Goal: Task Accomplishment & Management: Manage account settings

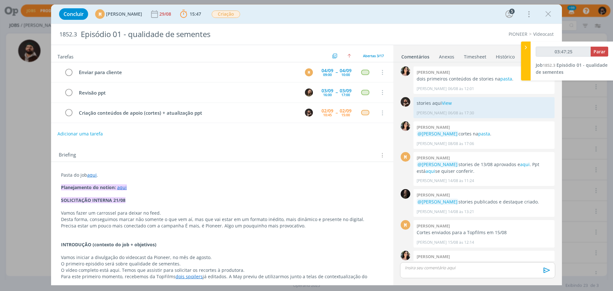
scroll to position [264, 0]
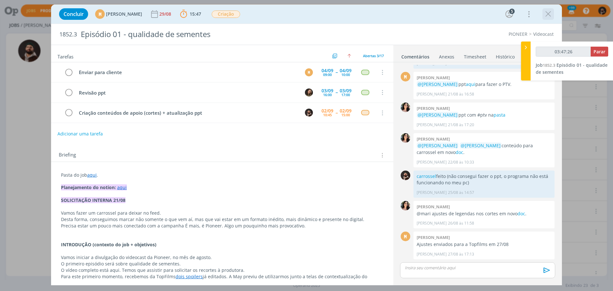
click at [552, 15] on icon "dialog" at bounding box center [548, 14] width 10 height 10
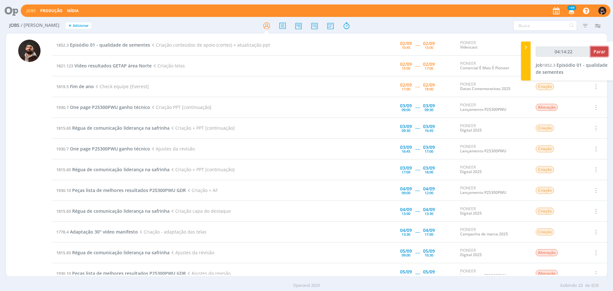
click at [595, 52] on span "Parar" at bounding box center [599, 51] width 12 height 6
click at [599, 49] on span "Parar" at bounding box center [599, 51] width 12 height 6
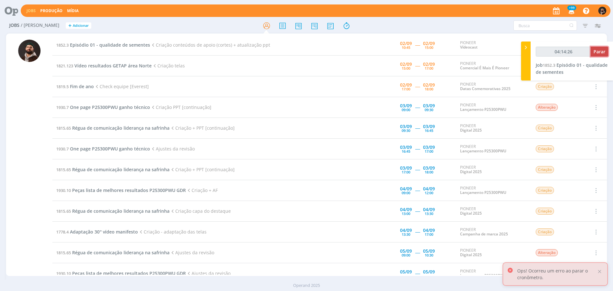
click at [599, 56] on button "Parar" at bounding box center [599, 52] width 18 height 10
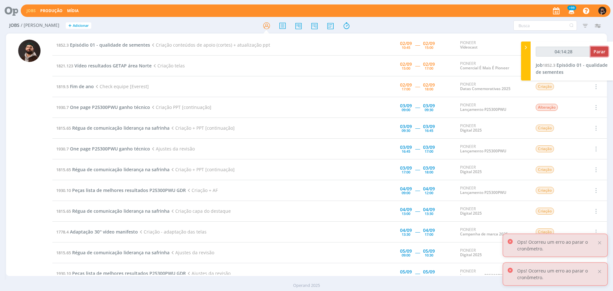
click at [603, 51] on span "Parar" at bounding box center [599, 51] width 12 height 6
type input "04:15:00"
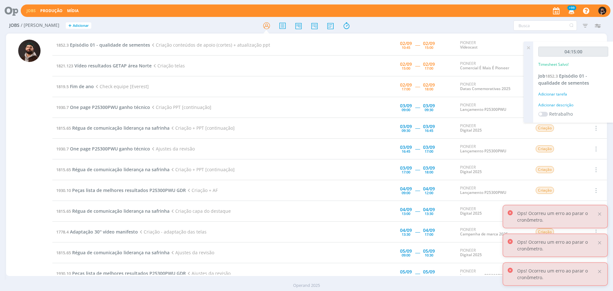
click at [565, 103] on div "Adicionar descrição" at bounding box center [573, 105] width 70 height 6
click at [565, 103] on div at bounding box center [573, 115] width 70 height 26
click at [569, 107] on textarea at bounding box center [572, 115] width 67 height 23
type textarea "criação"
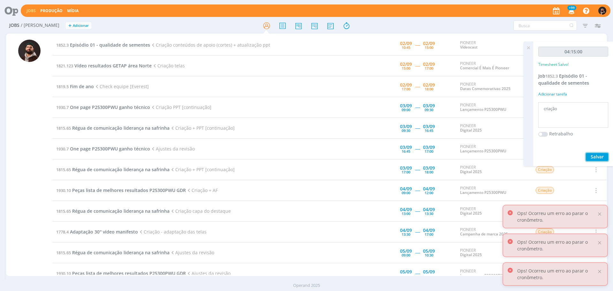
click at [604, 156] on button "Salvar" at bounding box center [596, 157] width 22 height 8
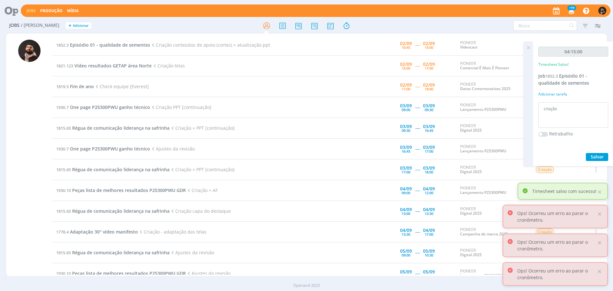
click at [531, 45] on icon at bounding box center [527, 47] width 11 height 12
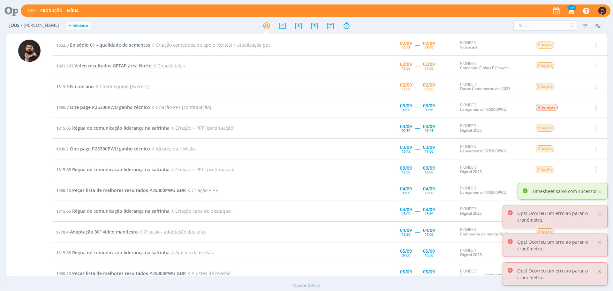
click at [114, 43] on span "Episódio 01 - qualidade de sementes" at bounding box center [110, 45] width 80 height 6
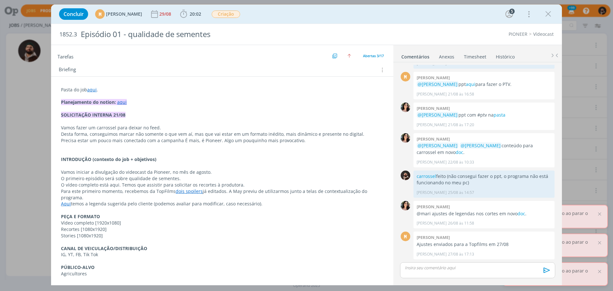
scroll to position [106, 0]
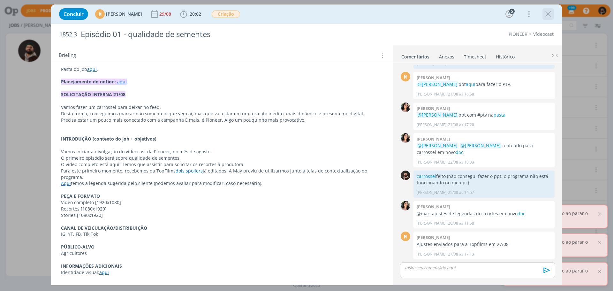
click at [548, 13] on icon "dialog" at bounding box center [548, 14] width 10 height 10
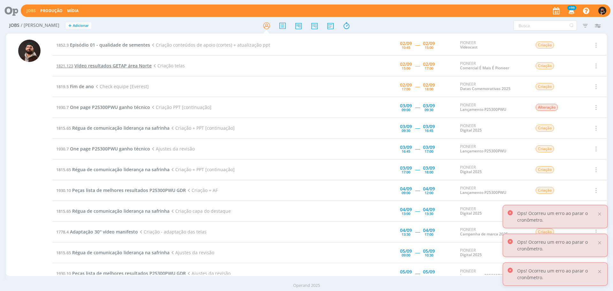
click at [105, 64] on span "Vídeo resultados GETAP área Norte" at bounding box center [112, 66] width 77 height 6
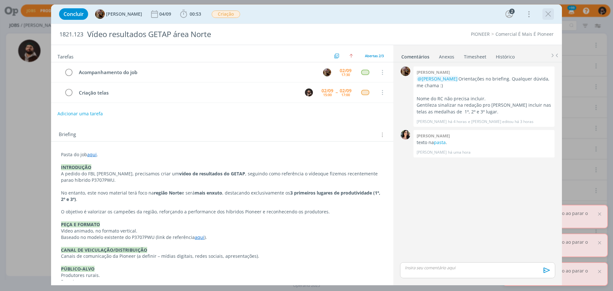
click at [547, 14] on icon "dialog" at bounding box center [548, 14] width 10 height 10
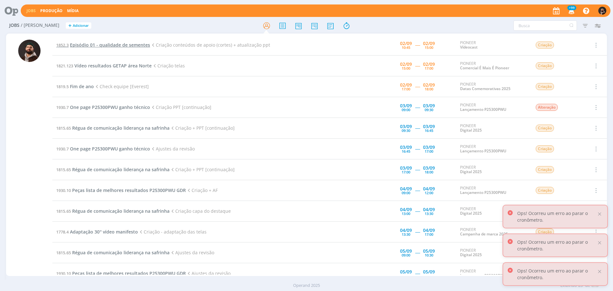
click at [103, 48] on span "Episódio 01 - qualidade de sementes" at bounding box center [110, 45] width 80 height 6
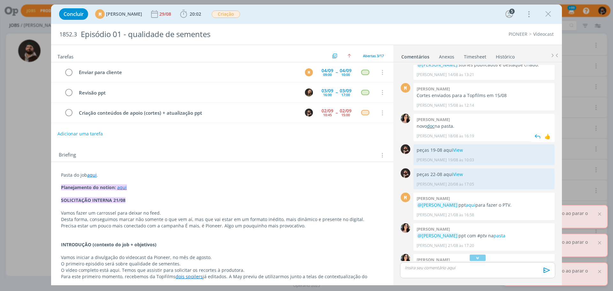
scroll to position [137, 0]
click at [430, 129] on link "doc" at bounding box center [431, 126] width 8 height 6
click at [485, 270] on p "dialog" at bounding box center [477, 267] width 145 height 6
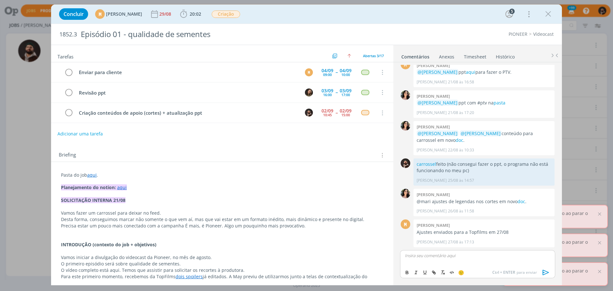
click at [467, 250] on div "dialog" at bounding box center [477, 258] width 155 height 16
click at [539, 252] on p "ppt atualizado aqui View - ﻿ @ [PERSON_NAME] ﻿ ainda faltam alguns conteúdos" at bounding box center [477, 255] width 145 height 6
click at [545, 271] on icon "dialog" at bounding box center [546, 272] width 10 height 10
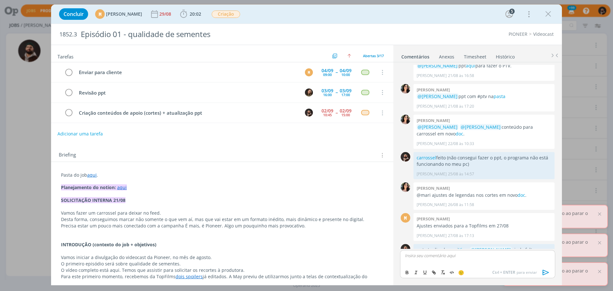
scroll to position [307, 0]
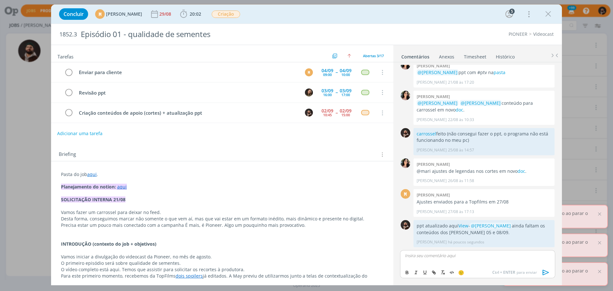
click at [80, 132] on button "Adicionar uma tarefa" at bounding box center [79, 133] width 45 height 11
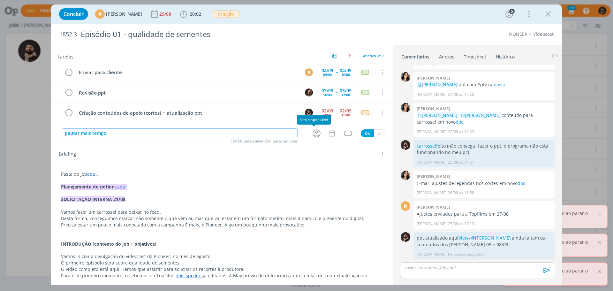
click at [312, 130] on icon "dialog" at bounding box center [316, 133] width 8 height 8
type input "pautar mais tempo"
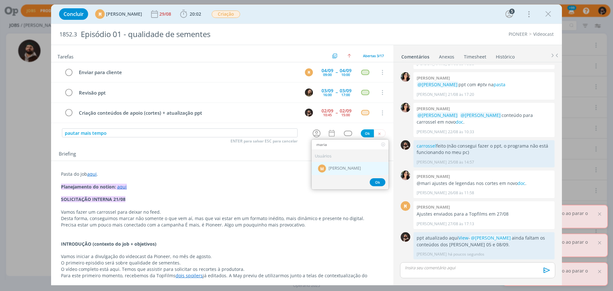
type input "maria"
click at [347, 168] on span "[PERSON_NAME]" at bounding box center [344, 168] width 32 height 5
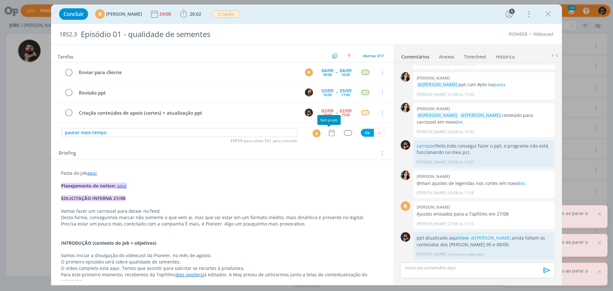
click at [329, 130] on icon "dialog" at bounding box center [332, 132] width 6 height 7
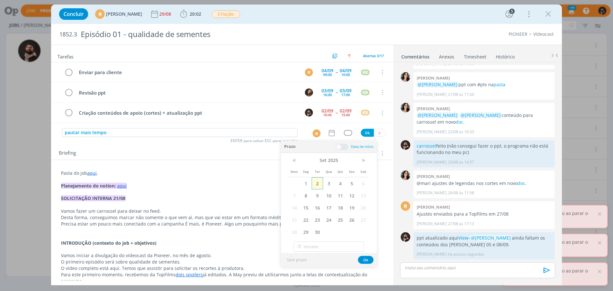
click at [315, 182] on span "2" at bounding box center [316, 183] width 11 height 12
click at [367, 260] on button "Ok" at bounding box center [366, 260] width 16 height 8
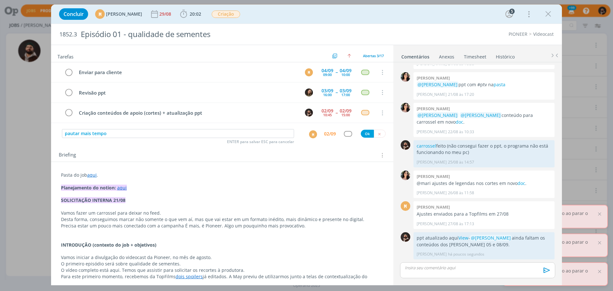
click at [362, 128] on div "pautar mais tempo ENTER para salvar ESC para cancelar M 02/09 Ok" at bounding box center [222, 133] width 342 height 11
click at [363, 132] on button "Ok" at bounding box center [366, 134] width 13 height 8
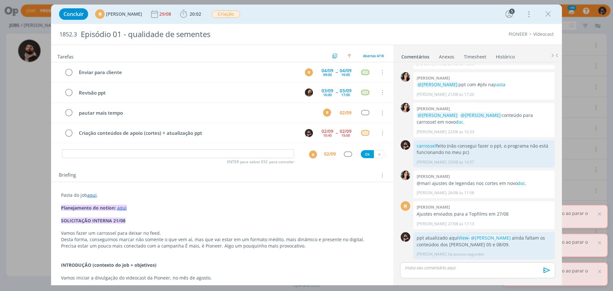
click at [548, 11] on icon "dialog" at bounding box center [548, 14] width 10 height 10
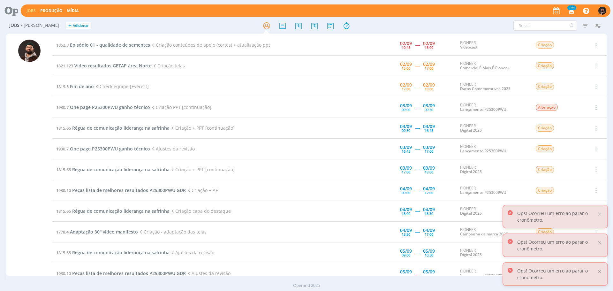
click at [130, 44] on span "Episódio 01 - qualidade de sementes" at bounding box center [110, 45] width 80 height 6
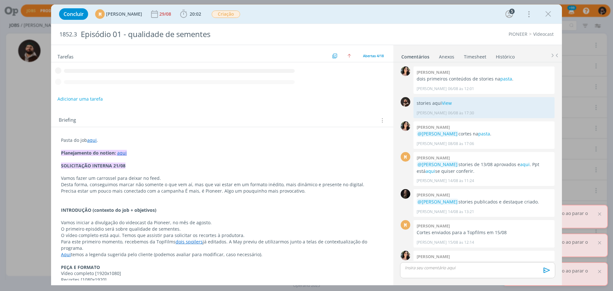
scroll to position [294, 0]
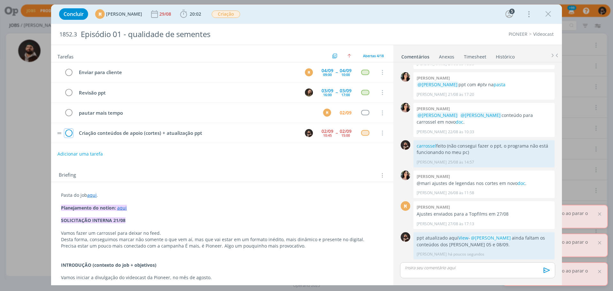
click at [68, 132] on icon "dialog" at bounding box center [68, 133] width 9 height 10
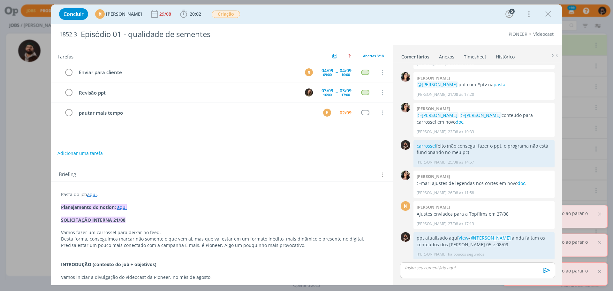
click at [546, 13] on icon "dialog" at bounding box center [548, 14] width 10 height 10
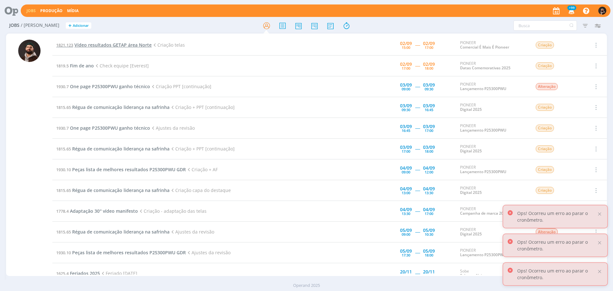
click at [111, 46] on span "Vídeo resultados GETAP área Norte" at bounding box center [112, 45] width 77 height 6
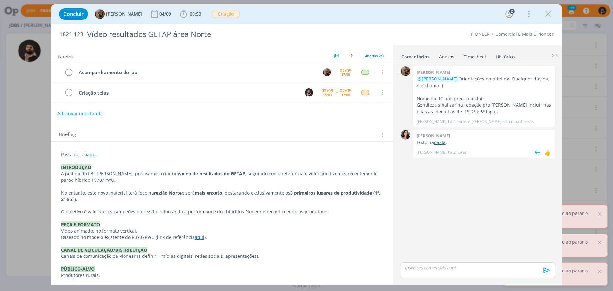
click at [437, 143] on link "pasta" at bounding box center [440, 142] width 12 height 6
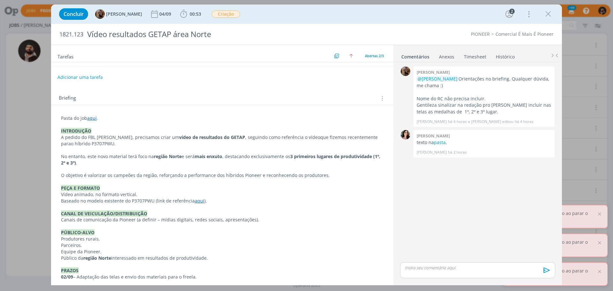
scroll to position [36, 0]
click at [196, 201] on link "aqui" at bounding box center [200, 201] width 10 height 6
click at [202, 213] on link "[URL][DOMAIN_NAME]" at bounding box center [178, 213] width 48 height 8
click at [189, 215] on link "[URL][DOMAIN_NAME]" at bounding box center [178, 213] width 48 height 8
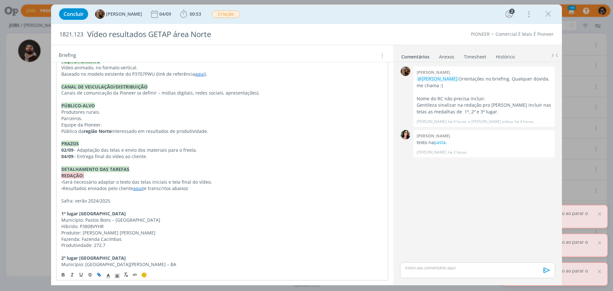
scroll to position [164, 0]
click at [201, 13] on span "00:53" at bounding box center [194, 14] width 11 height 6
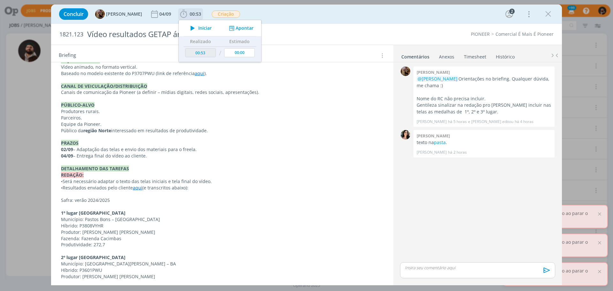
click at [254, 27] on button "Apontar" at bounding box center [240, 28] width 26 height 7
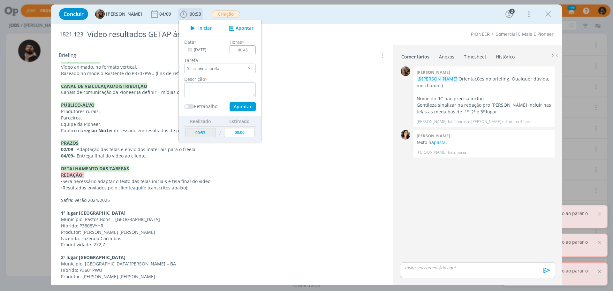
type input "00:45"
click at [236, 85] on textarea "dialog" at bounding box center [219, 89] width 71 height 15
type textarea "c"
type textarea "criação"
click at [229, 102] on button "Apontar" at bounding box center [242, 106] width 26 height 9
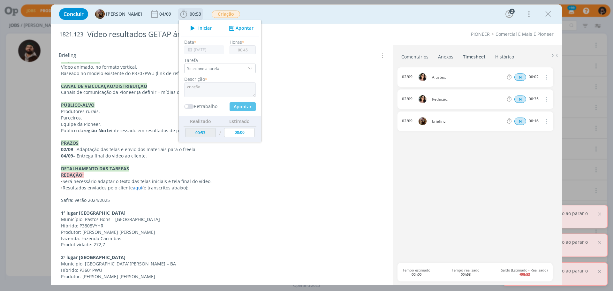
type input "01:38"
click at [211, 30] on span "Iniciar" at bounding box center [204, 28] width 13 height 4
type input "00:00"
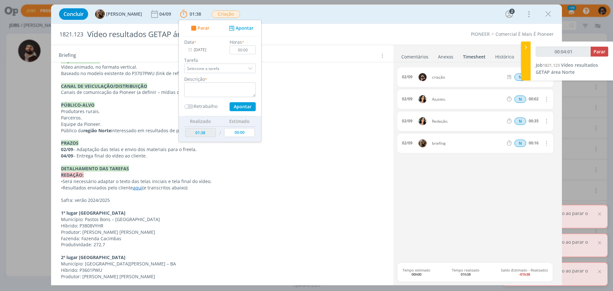
click at [274, 200] on p "Safra: verão 2024/2025" at bounding box center [222, 200] width 322 height 6
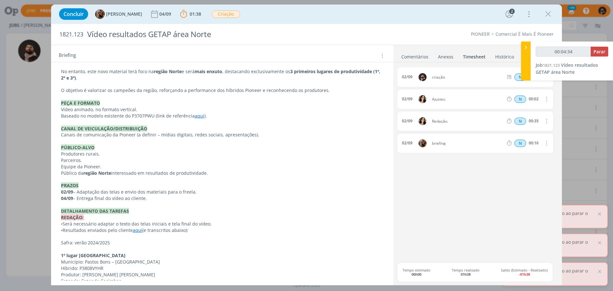
scroll to position [68, 0]
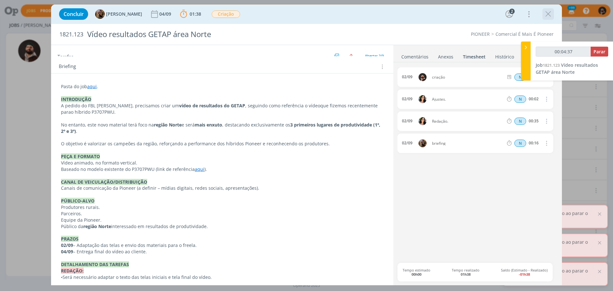
click at [552, 13] on icon "dialog" at bounding box center [548, 14] width 10 height 10
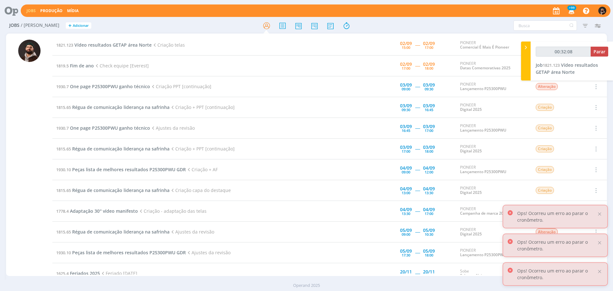
type input "00:33:08"
